Goal: Task Accomplishment & Management: Manage account settings

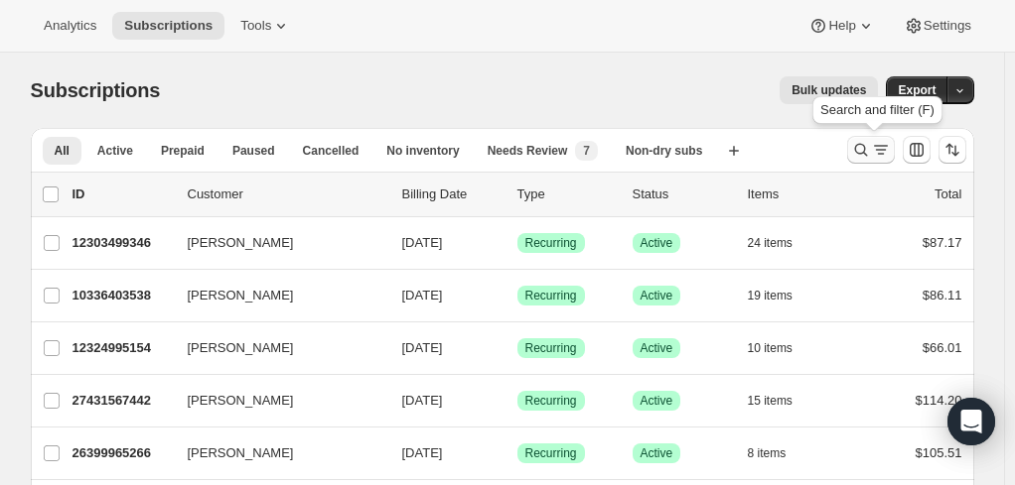
click at [871, 149] on icon "Search and filter results" at bounding box center [861, 150] width 20 height 20
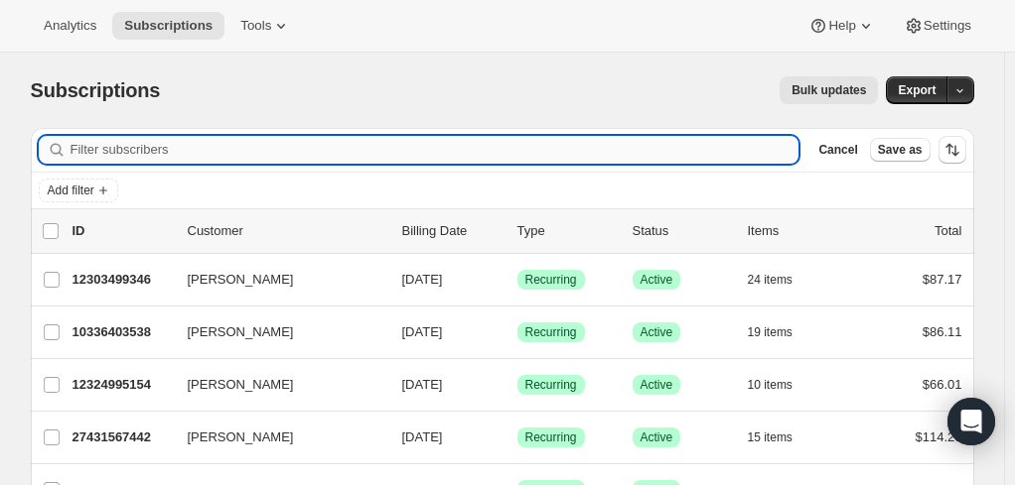
click at [292, 137] on input "Filter subscribers" at bounding box center [434, 150] width 729 height 28
type input "v"
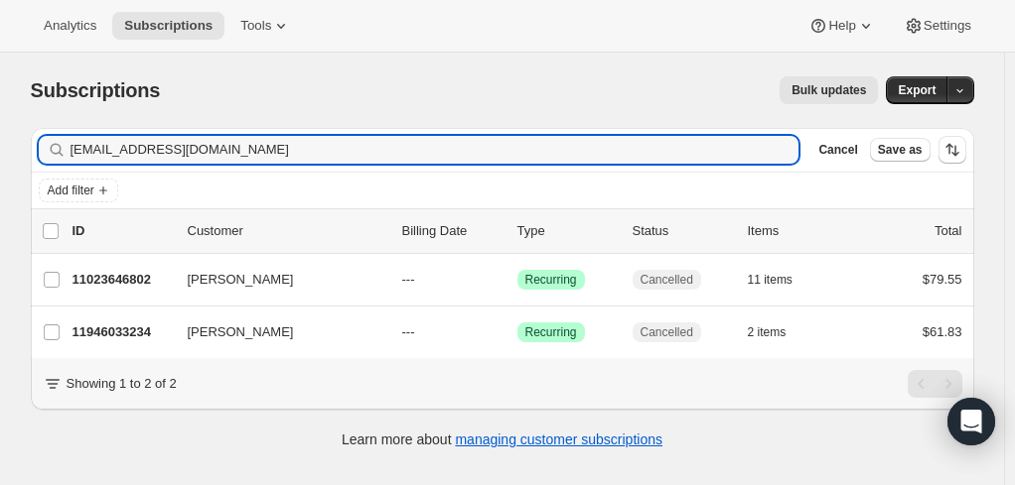
type input "[EMAIL_ADDRESS][DOMAIN_NAME]"
drag, startPoint x: 251, startPoint y: 149, endPoint x: -110, endPoint y: 149, distance: 361.3
click at [0, 149] on html "Analytics Subscriptions Tools Help Settings Skip to content Subscriptions. This…" at bounding box center [507, 242] width 1015 height 485
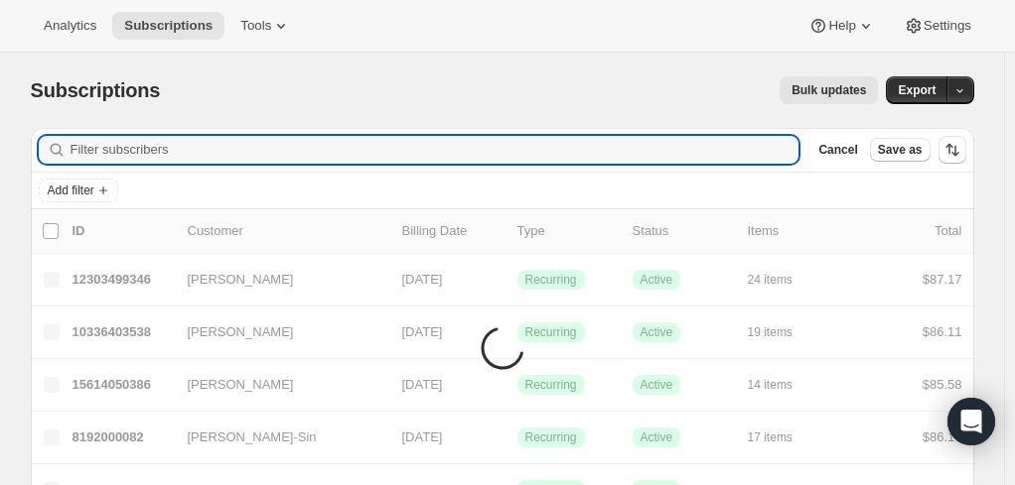
paste input "[EMAIL_ADDRESS][DOMAIN_NAME]"
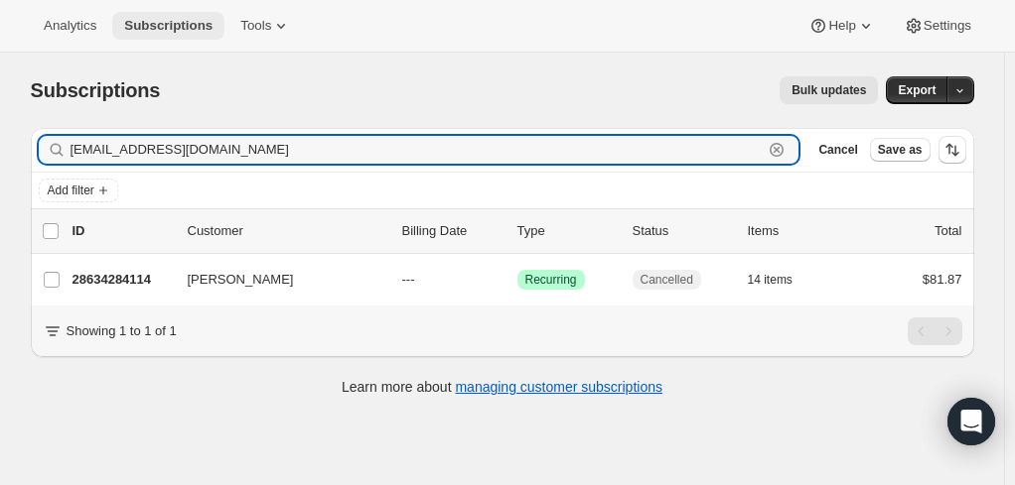
type input "[EMAIL_ADDRESS][DOMAIN_NAME]"
click at [147, 26] on span "Subscriptions" at bounding box center [168, 26] width 88 height 16
drag, startPoint x: 261, startPoint y: 153, endPoint x: 29, endPoint y: 154, distance: 232.3
click at [29, 154] on div "Filter subscribers [EMAIL_ADDRESS][DOMAIN_NAME] Clear Cancel Save as Add filter…" at bounding box center [494, 264] width 959 height 305
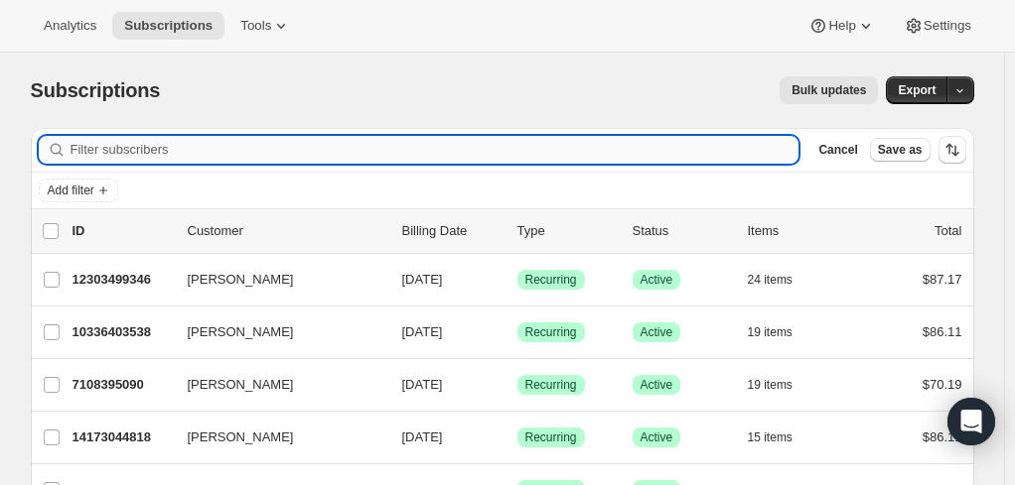
click at [131, 155] on input "Filter subscribers" at bounding box center [434, 150] width 729 height 28
paste input "[PERSON_NAME][EMAIL_ADDRESS][DOMAIN_NAME]"
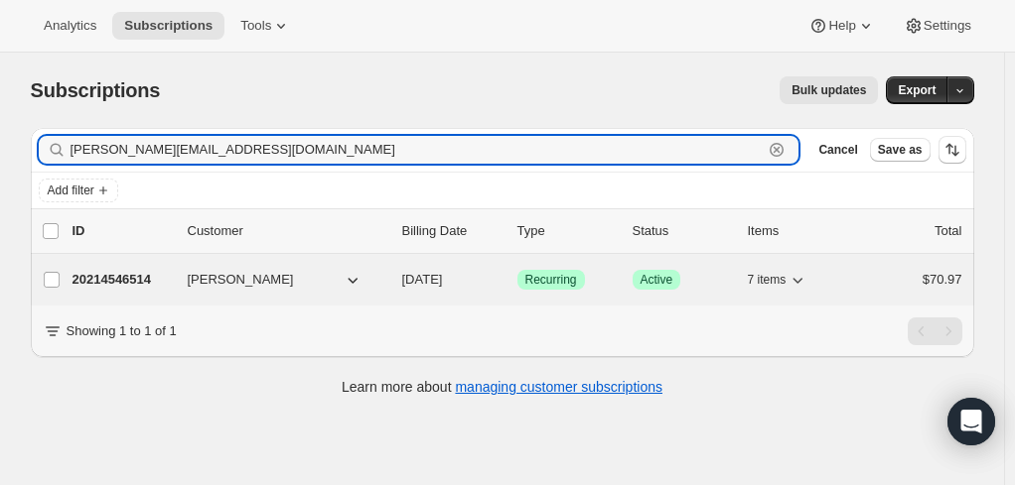
type input "[PERSON_NAME][EMAIL_ADDRESS][DOMAIN_NAME]"
click at [105, 279] on p "20214546514" at bounding box center [121, 280] width 99 height 20
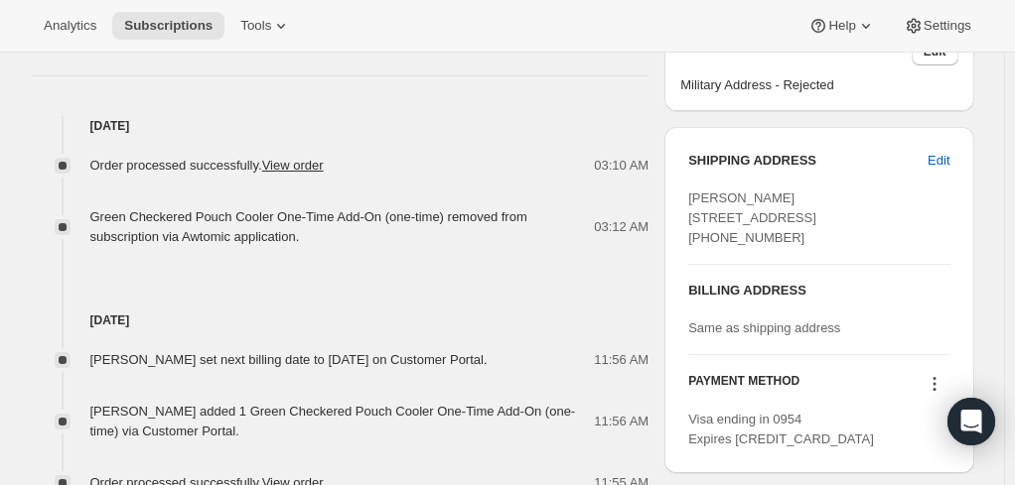
scroll to position [794, 0]
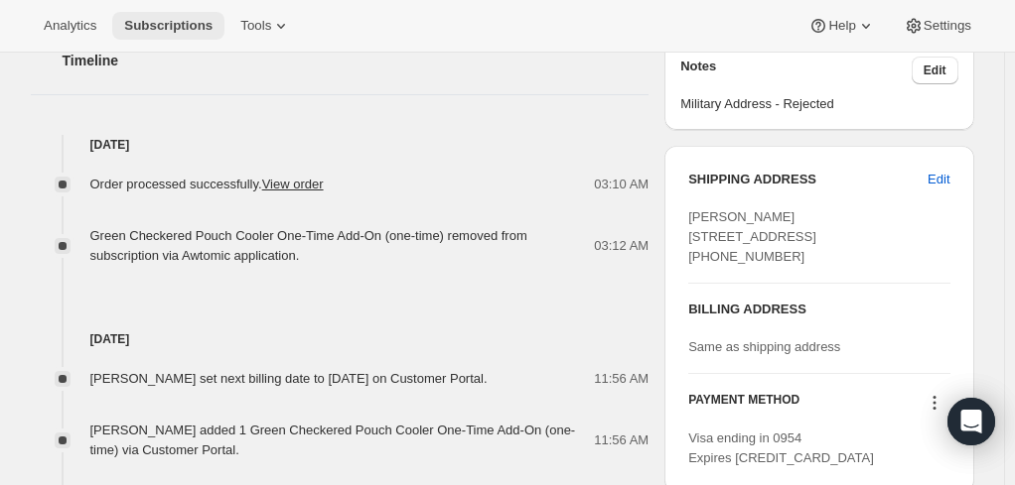
click at [151, 16] on button "Subscriptions" at bounding box center [168, 26] width 112 height 28
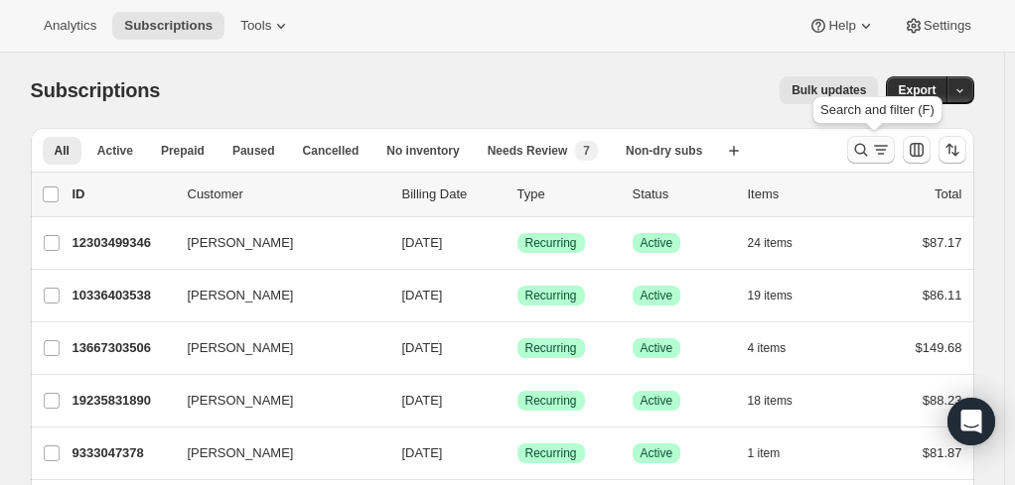
click at [870, 147] on icon "Search and filter results" at bounding box center [861, 150] width 20 height 20
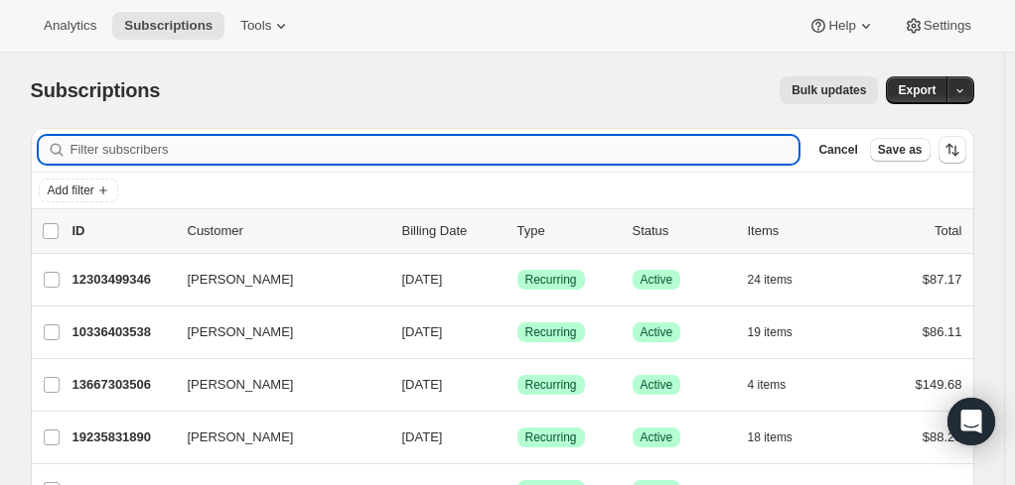
click at [186, 149] on input "Filter subscribers" at bounding box center [434, 150] width 729 height 28
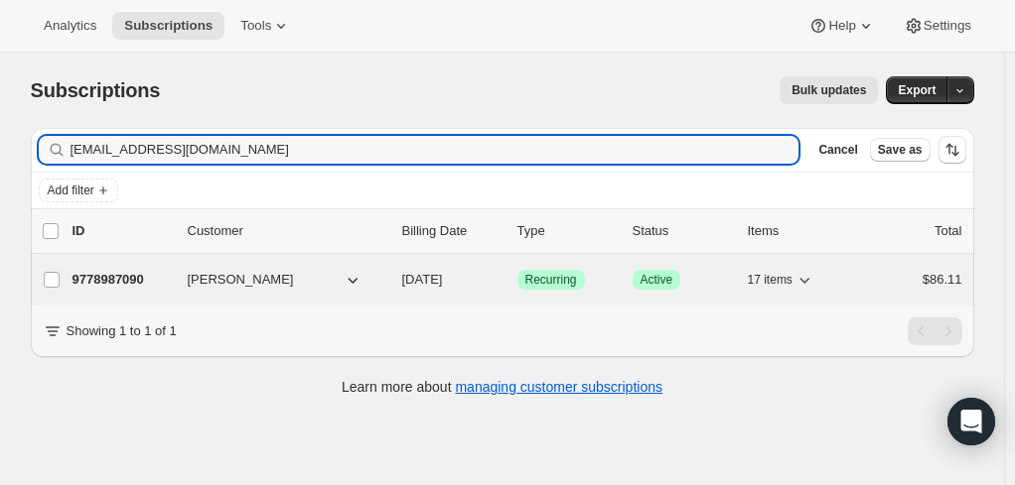
type input "[EMAIL_ADDRESS][DOMAIN_NAME]"
click at [135, 283] on p "9778987090" at bounding box center [121, 280] width 99 height 20
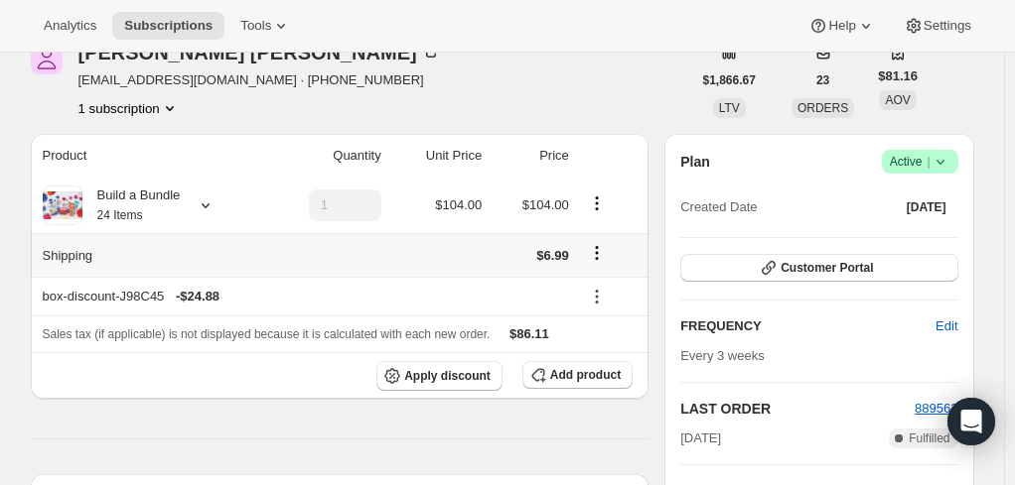
scroll to position [99, 0]
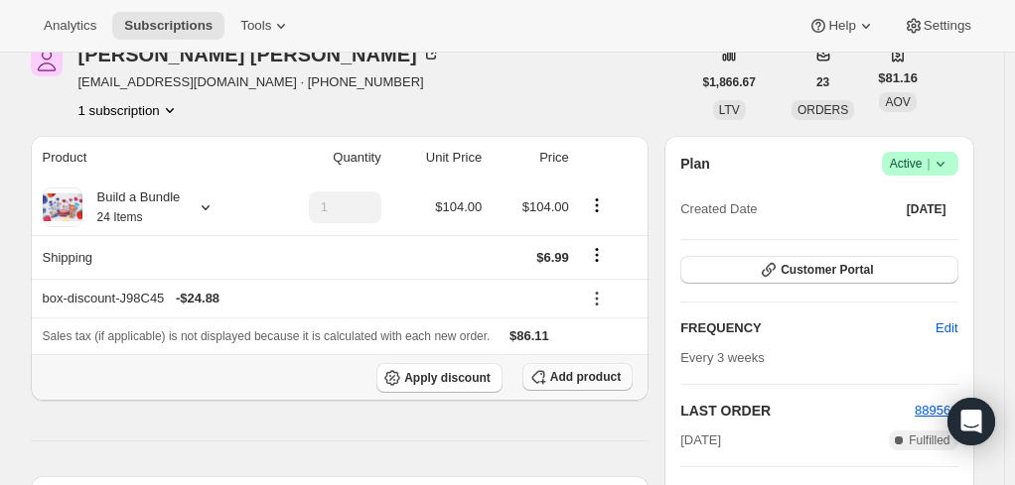
click at [564, 369] on span "Add product" at bounding box center [585, 377] width 70 height 16
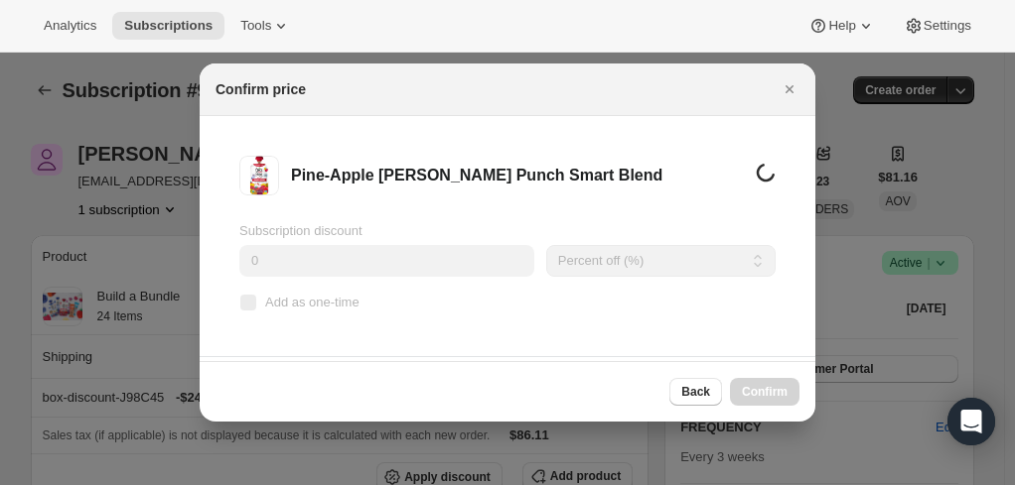
scroll to position [0, 0]
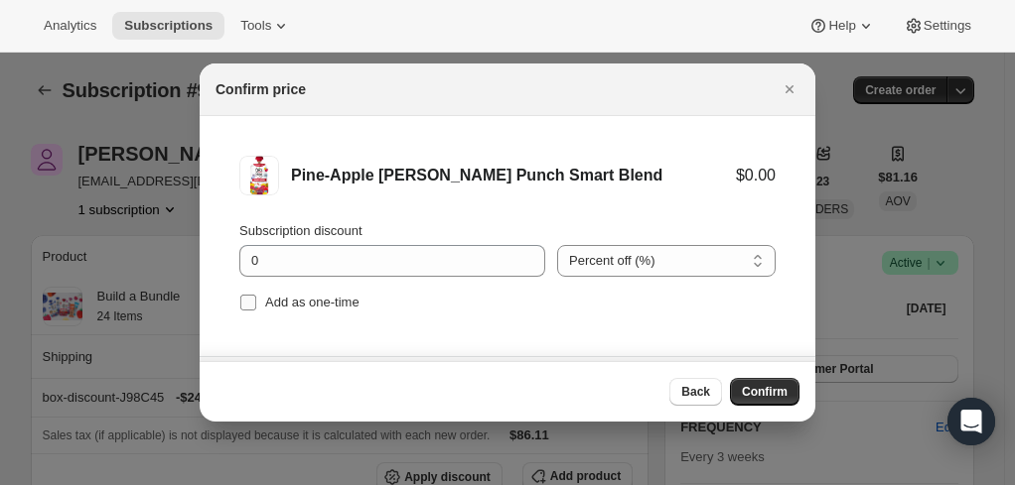
click at [246, 303] on input "Add as one-time" at bounding box center [248, 303] width 16 height 16
checkbox input "true"
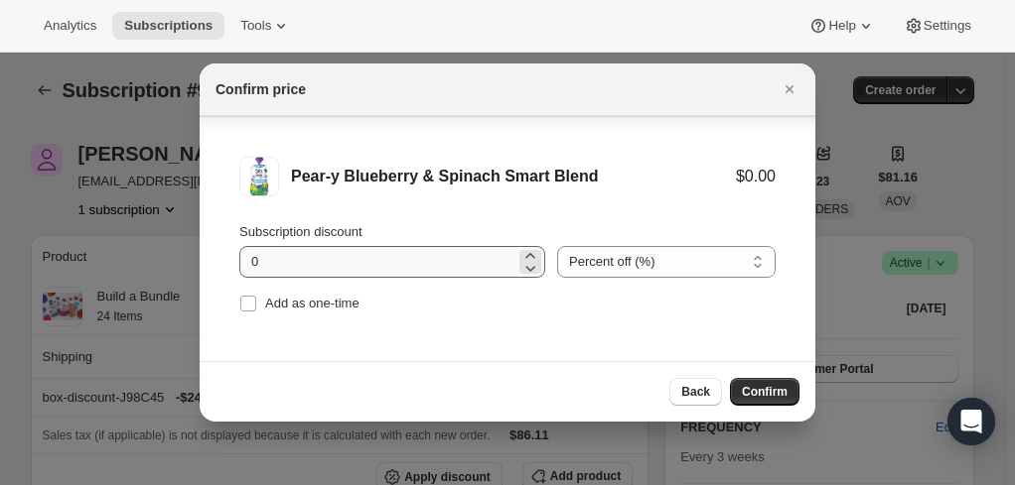
scroll to position [166, 0]
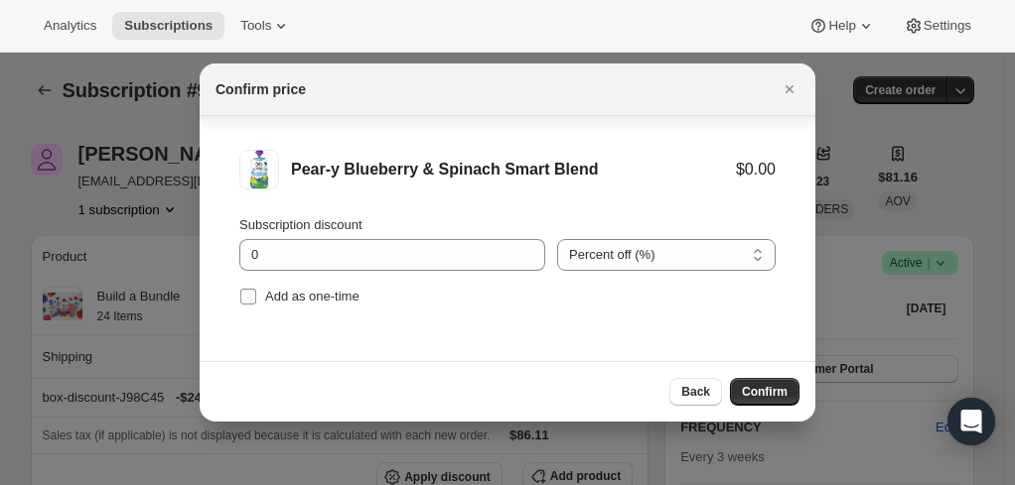
drag, startPoint x: 250, startPoint y: 290, endPoint x: 262, endPoint y: 294, distance: 12.6
click at [253, 292] on span ":r65t:" at bounding box center [248, 297] width 18 height 18
click at [246, 300] on input "Add as one-time" at bounding box center [248, 297] width 16 height 16
checkbox input "true"
click at [763, 390] on span "Confirm" at bounding box center [765, 392] width 46 height 16
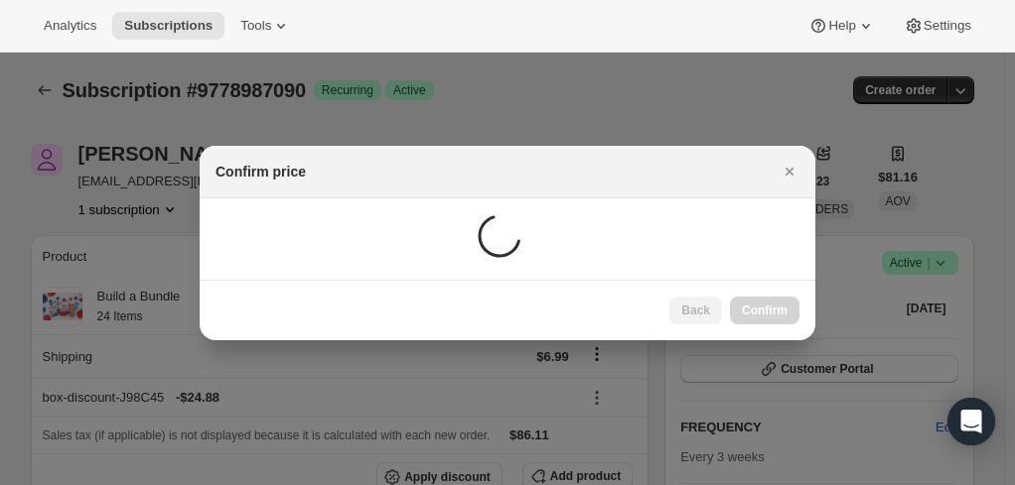
scroll to position [99, 0]
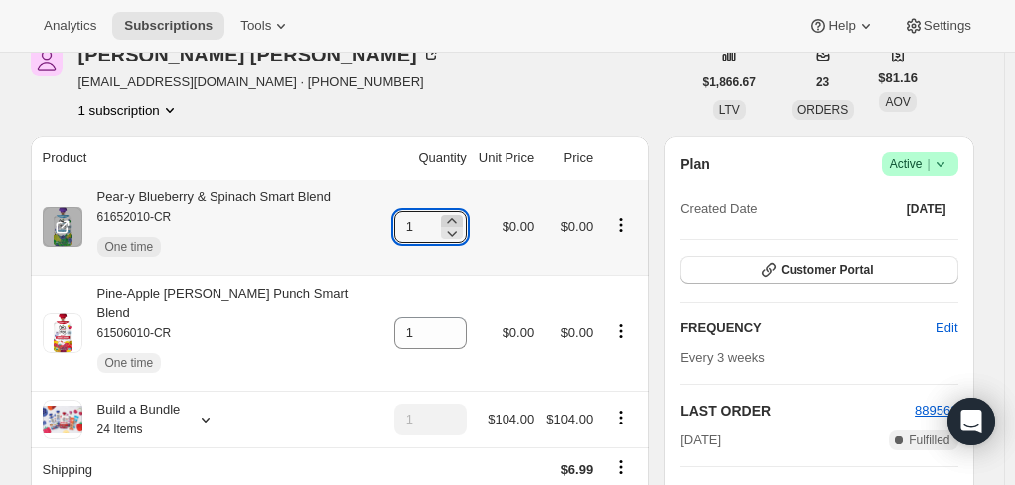
click at [442, 217] on icon at bounding box center [452, 221] width 20 height 20
type input "2"
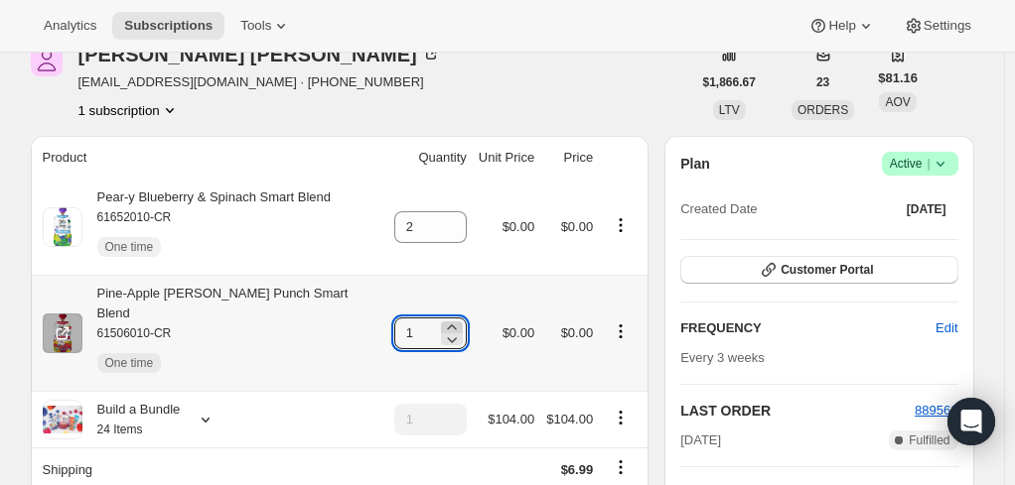
click at [446, 318] on icon at bounding box center [452, 328] width 20 height 20
type input "2"
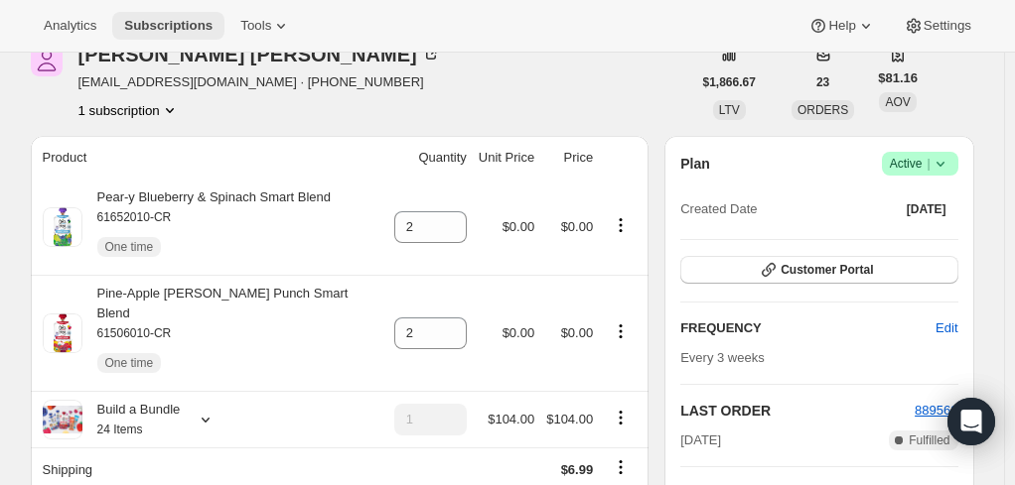
click at [153, 20] on span "Subscriptions" at bounding box center [168, 26] width 88 height 16
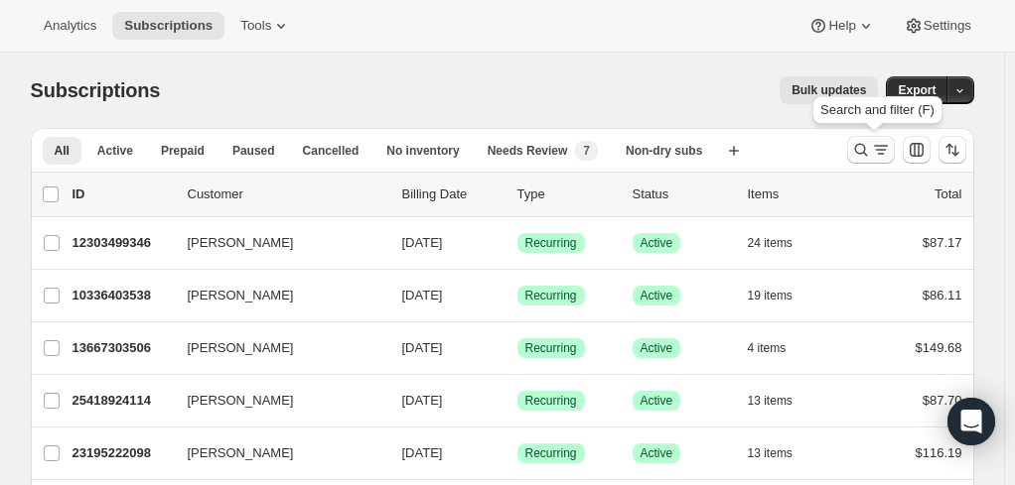
click at [870, 149] on icon "Search and filter results" at bounding box center [861, 150] width 20 height 20
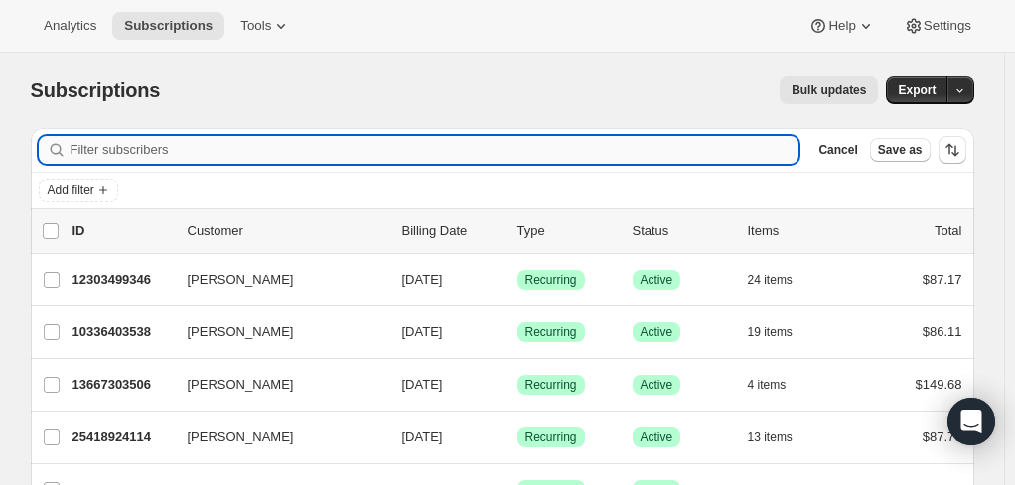
click at [220, 153] on input "Filter subscribers" at bounding box center [434, 150] width 729 height 28
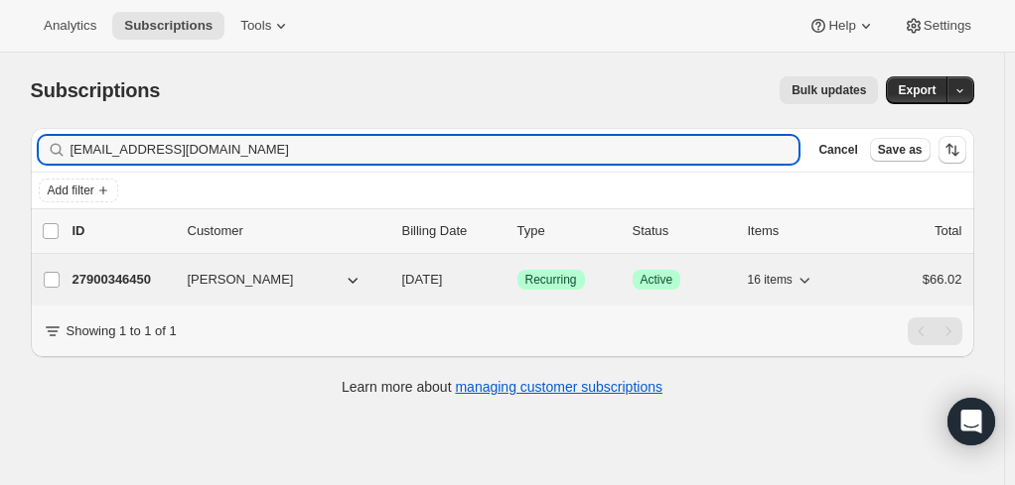
type input "[EMAIL_ADDRESS][DOMAIN_NAME]"
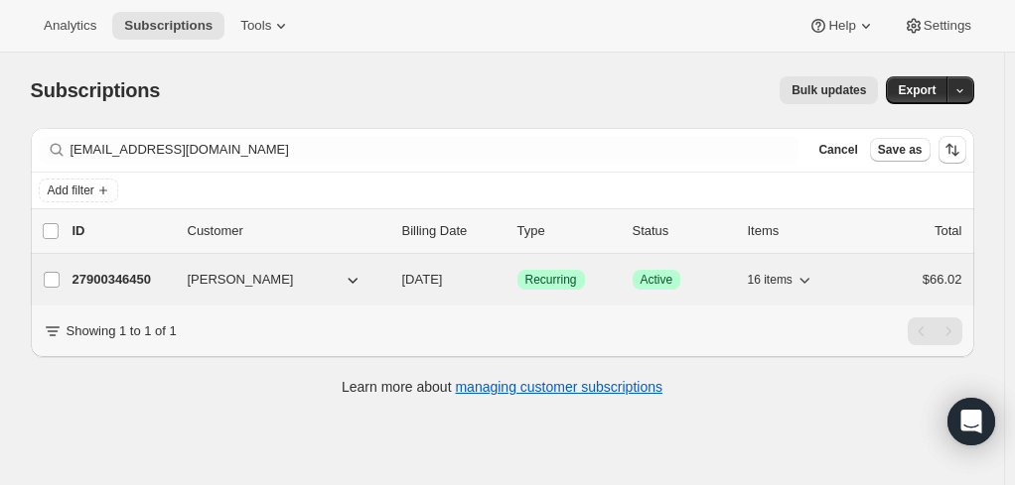
click at [108, 274] on p "27900346450" at bounding box center [121, 280] width 99 height 20
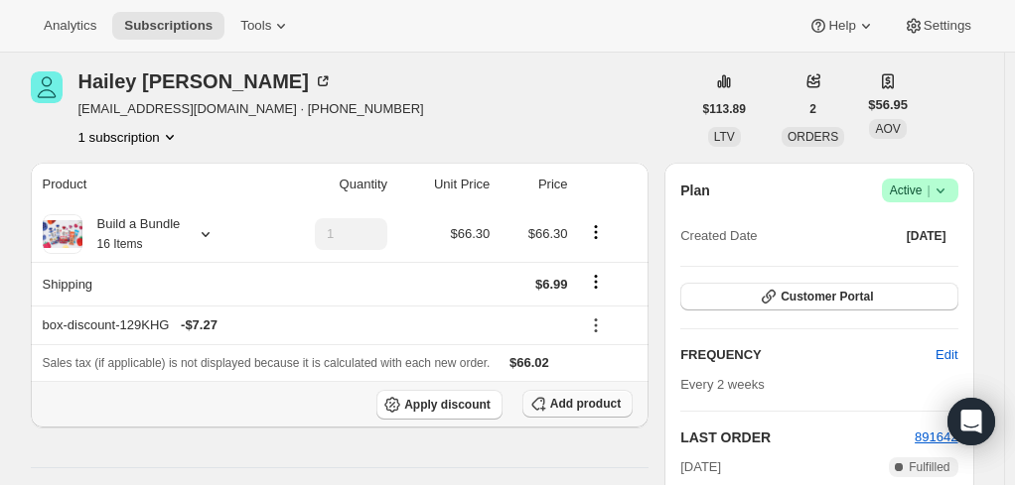
scroll to position [99, 0]
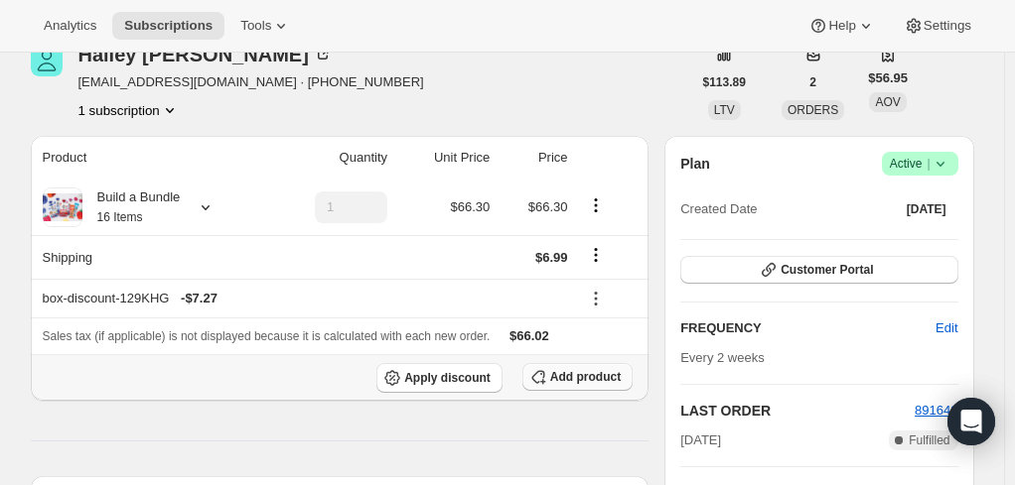
click at [572, 377] on span "Add product" at bounding box center [585, 377] width 70 height 16
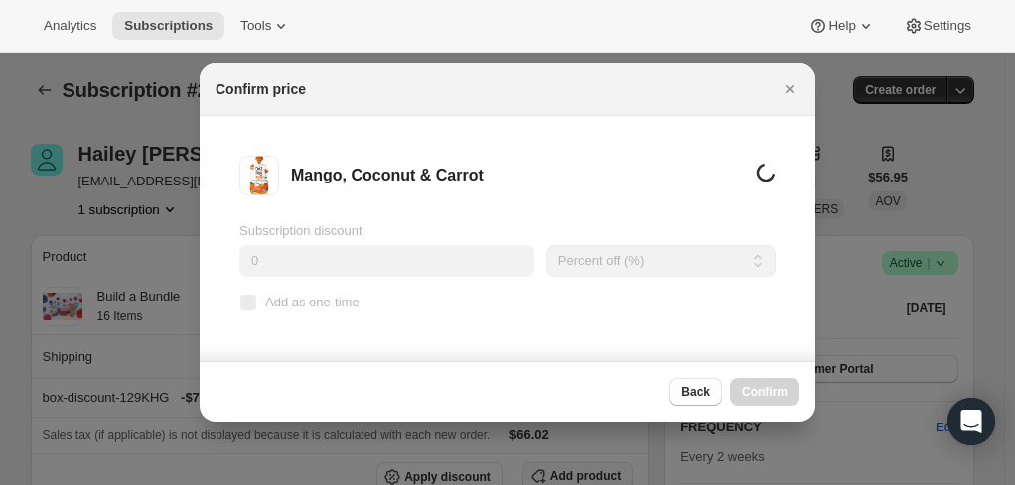
scroll to position [0, 0]
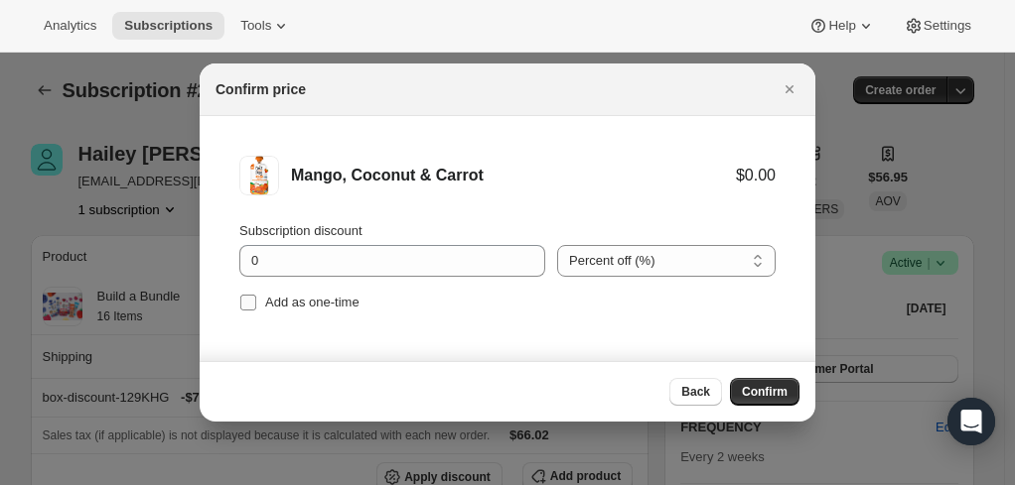
click at [244, 302] on input "Add as one-time" at bounding box center [248, 303] width 16 height 16
checkbox input "true"
click at [770, 385] on span "Confirm" at bounding box center [765, 392] width 46 height 16
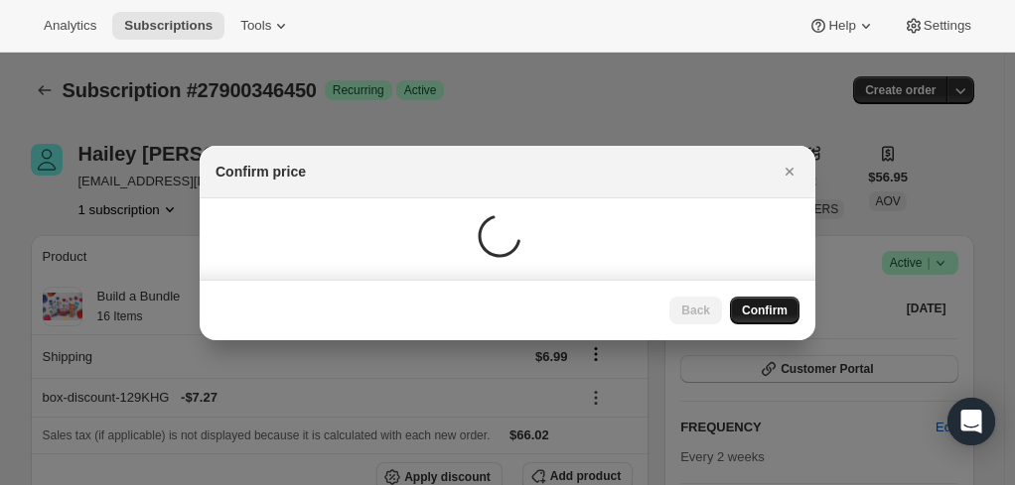
scroll to position [99, 0]
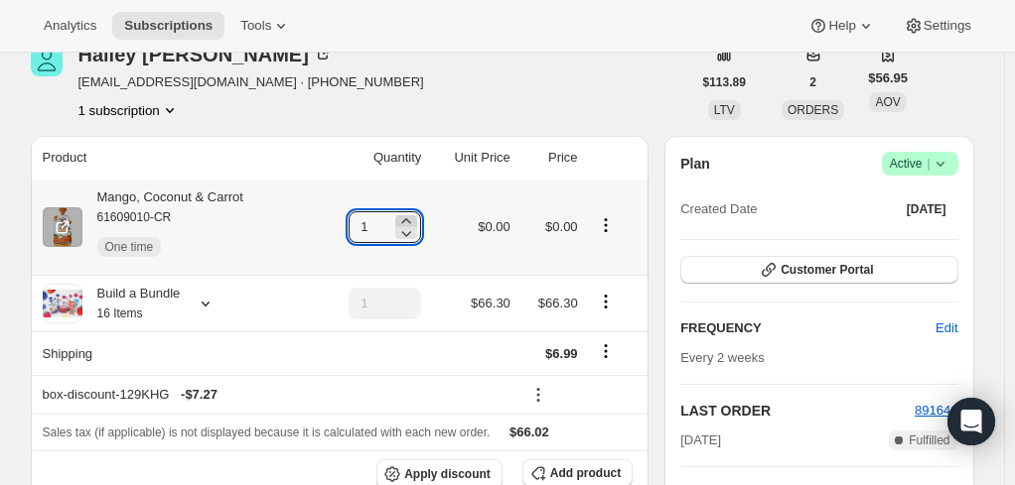
click at [410, 216] on icon at bounding box center [406, 221] width 20 height 20
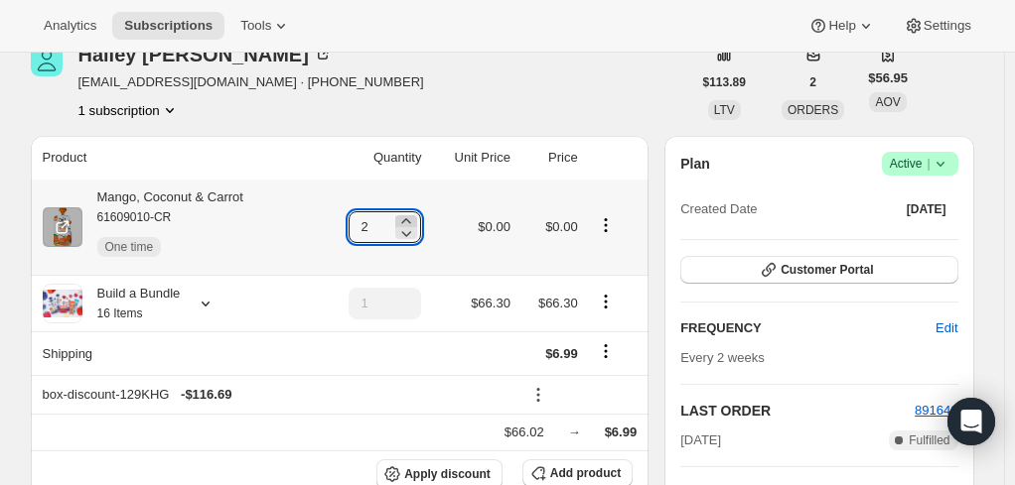
click at [410, 216] on icon at bounding box center [406, 221] width 20 height 20
type input "3"
click at [205, 199] on div "Mango, Coconut & Carrot 61609010-CR One time" at bounding box center [162, 227] width 161 height 79
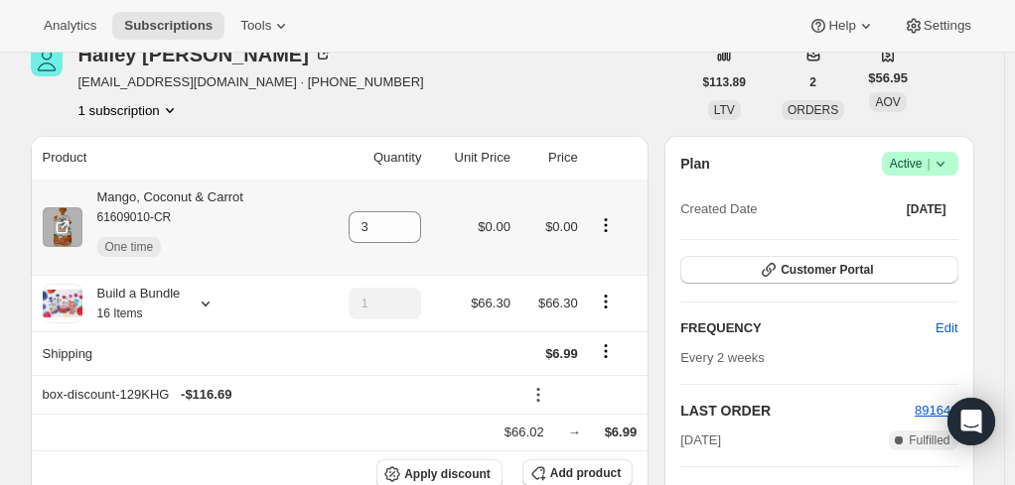
click at [185, 197] on div "Mango, Coconut & Carrot 61609010-CR One time" at bounding box center [162, 227] width 161 height 79
click at [184, 197] on div "Mango, Coconut & Carrot 61609010-CR One time" at bounding box center [162, 227] width 161 height 79
drag, startPoint x: 184, startPoint y: 197, endPoint x: 149, endPoint y: 196, distance: 34.8
click at [149, 196] on div "Mango, Coconut & Carrot 61609010-CR One time" at bounding box center [162, 227] width 161 height 79
drag, startPoint x: 254, startPoint y: 202, endPoint x: 264, endPoint y: 201, distance: 10.0
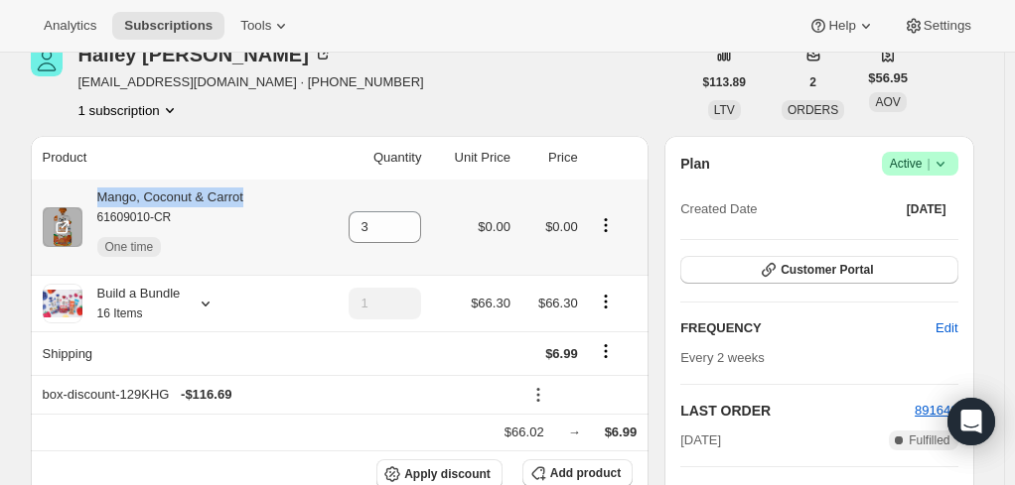
click at [264, 201] on div "Mango, Coconut & Carrot 61609010-CR One time" at bounding box center [177, 227] width 269 height 79
copy div "Mango, Coconut & Carrot"
